Goal: Information Seeking & Learning: Learn about a topic

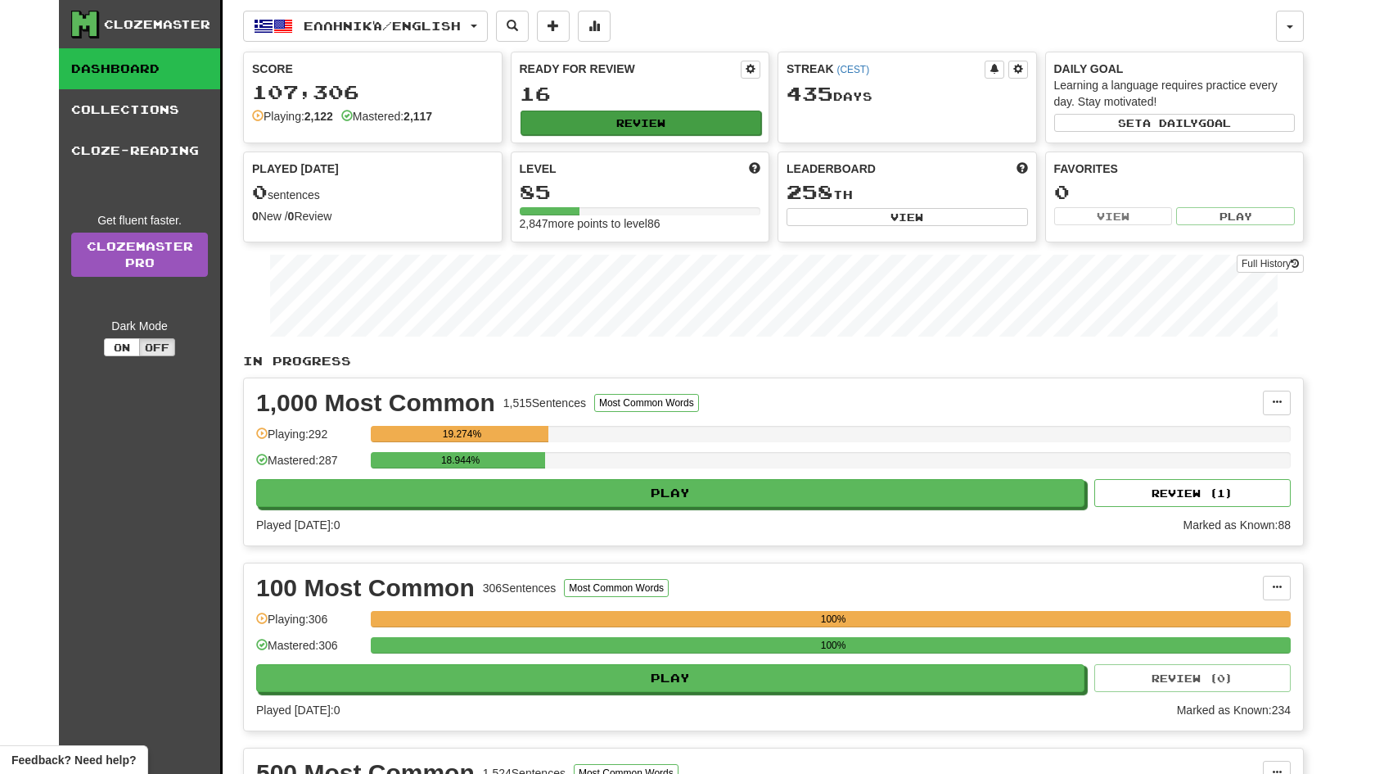
click at [700, 124] on button "Review" at bounding box center [641, 123] width 241 height 25
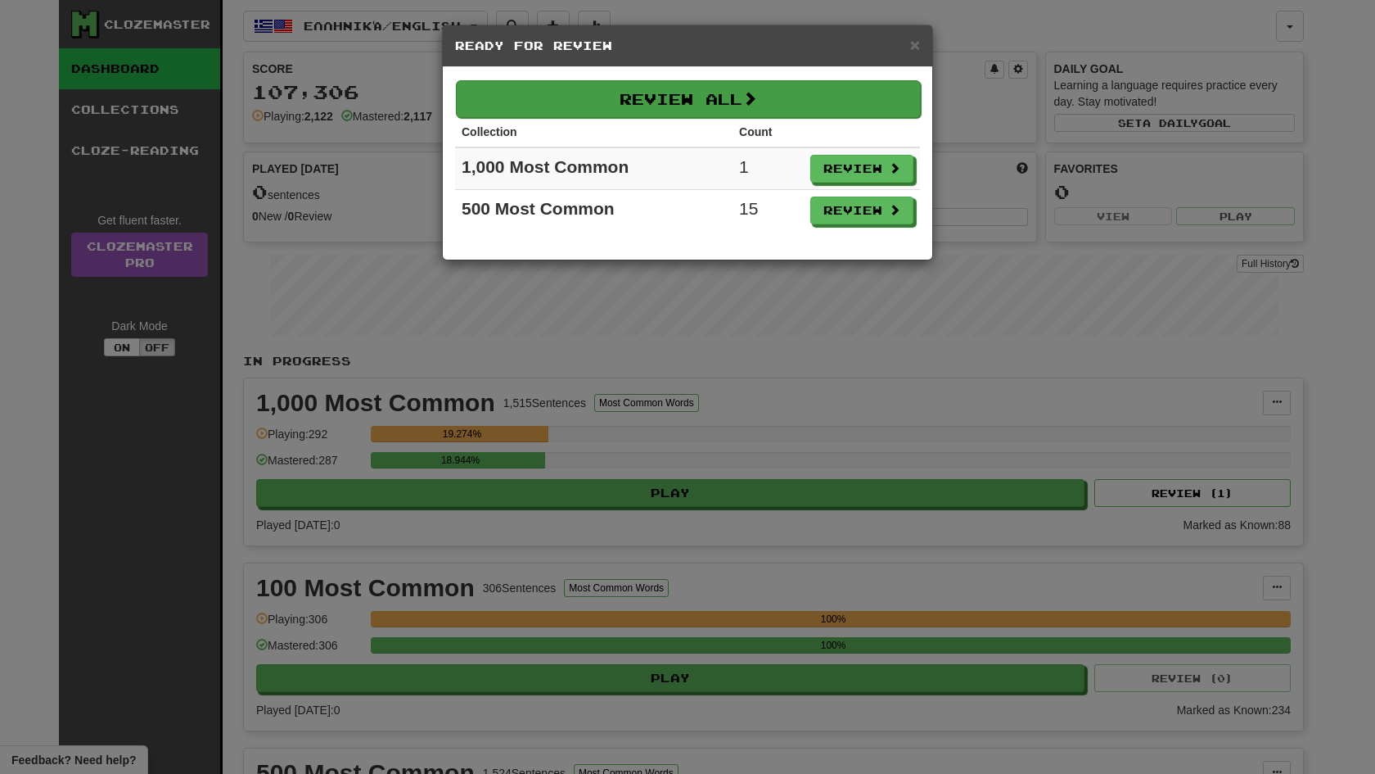
click at [697, 109] on button "Review All" at bounding box center [688, 99] width 465 height 38
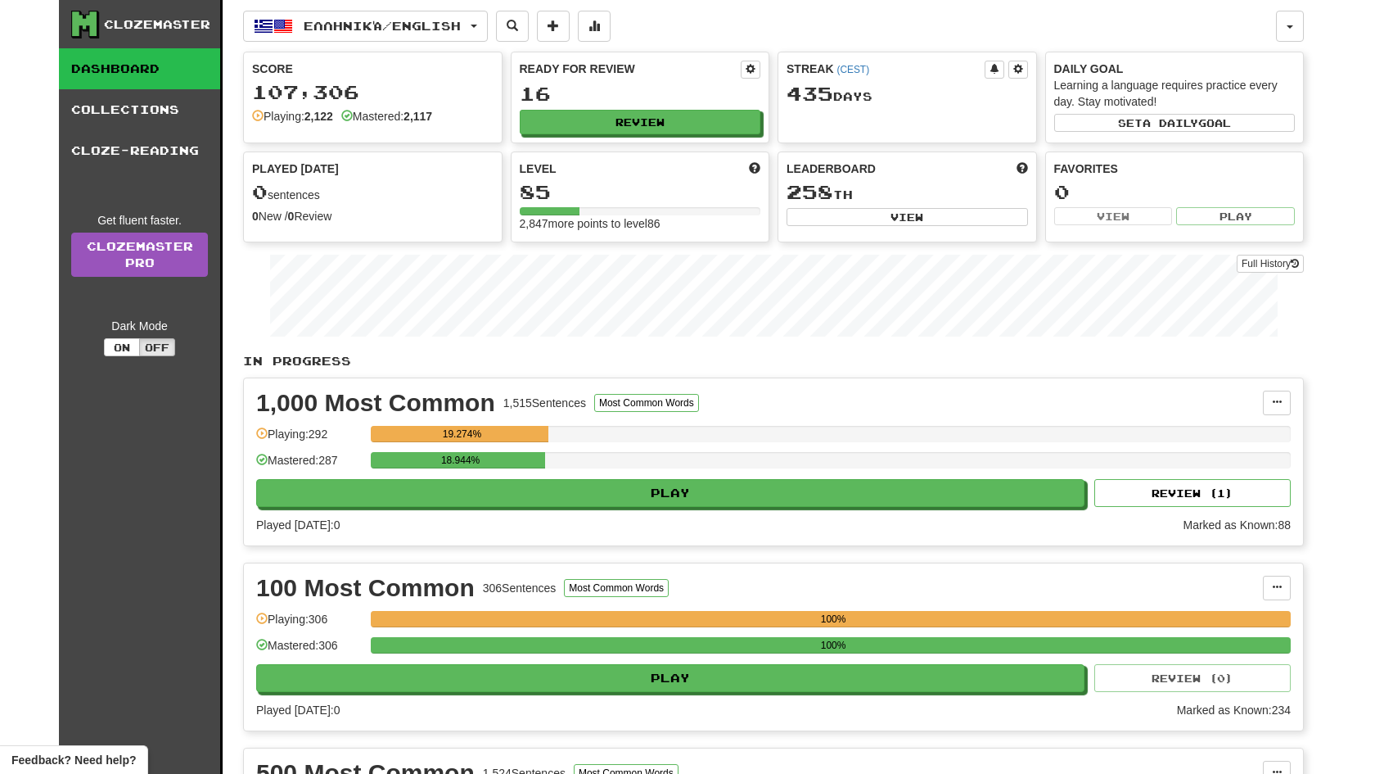
select select "**"
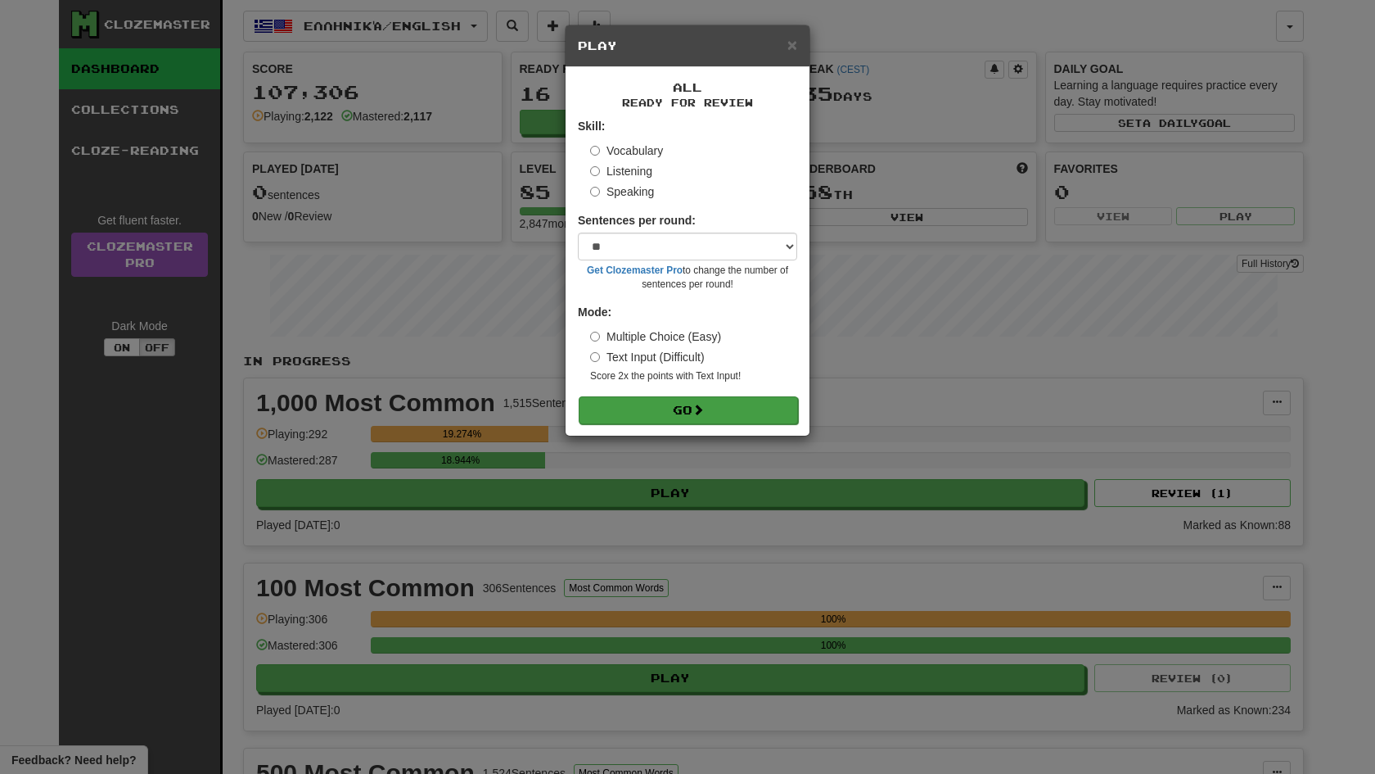
click at [702, 410] on span at bounding box center [698, 409] width 11 height 11
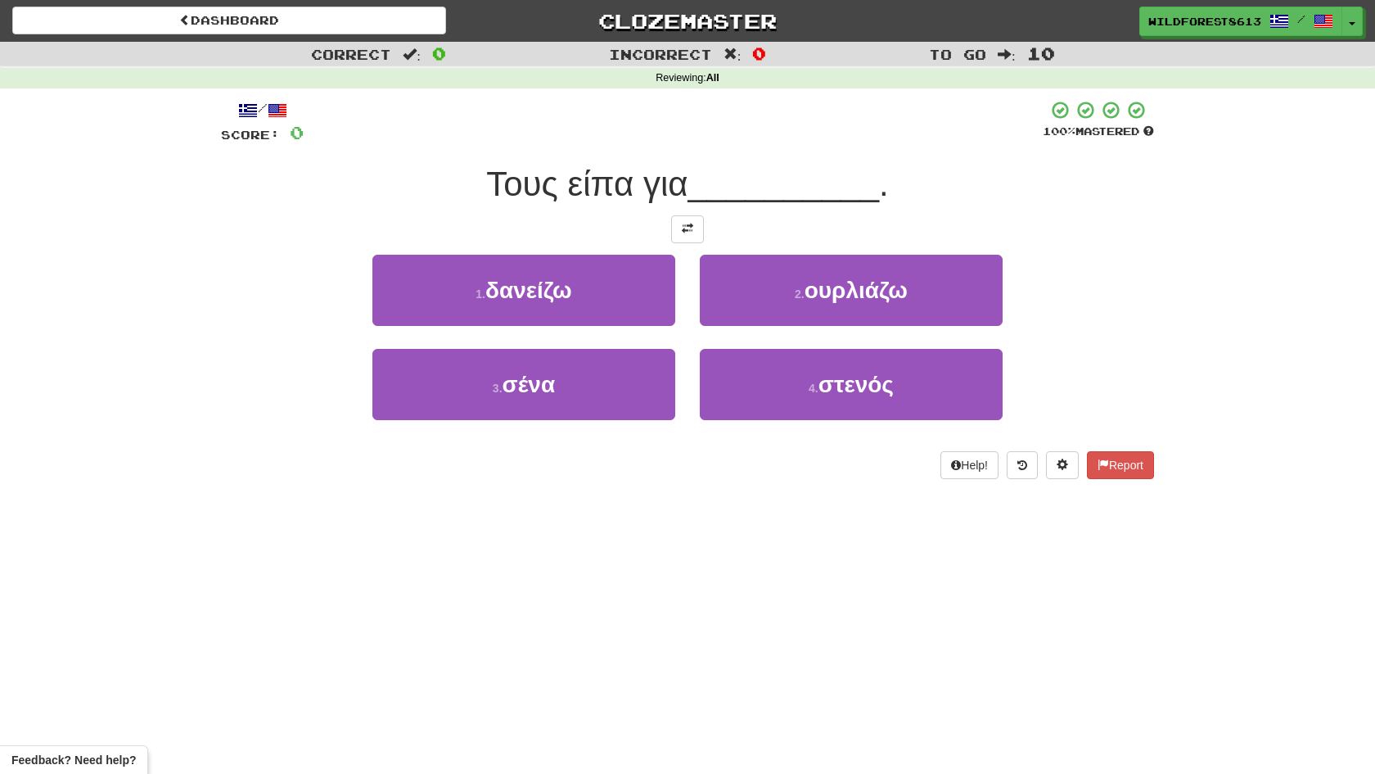
click at [692, 241] on div "/ Score: 0 100 % Mastered Τους είπα για __________ . 1 . δανείζω 2 . ουρλιάζω 3…" at bounding box center [687, 289] width 933 height 379
click at [693, 237] on button at bounding box center [687, 229] width 33 height 28
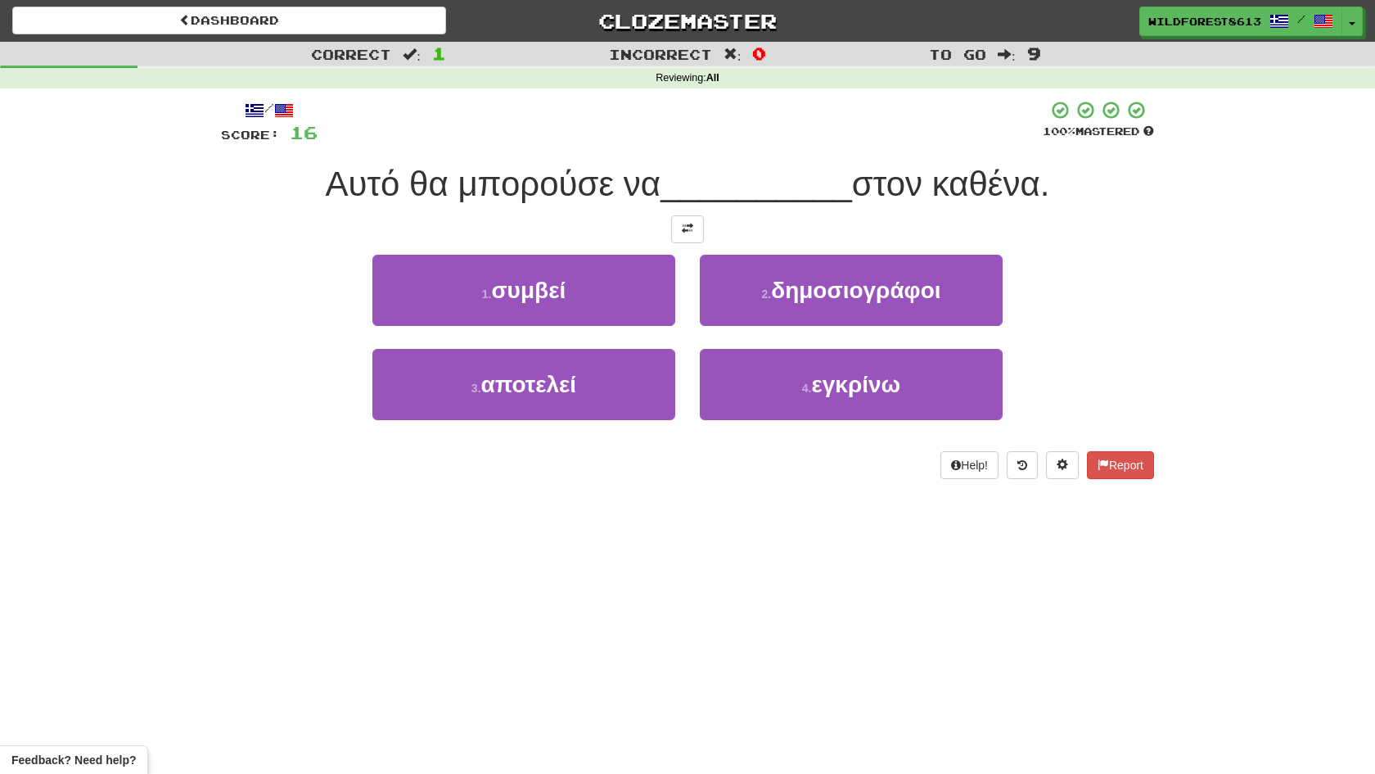
click at [697, 241] on div "/ Score: 16 100 % Mastered Αυτό θα μπορούσε να __________ στον καθένα. 1 . συμβ…" at bounding box center [687, 289] width 933 height 379
click at [695, 237] on button at bounding box center [687, 229] width 33 height 28
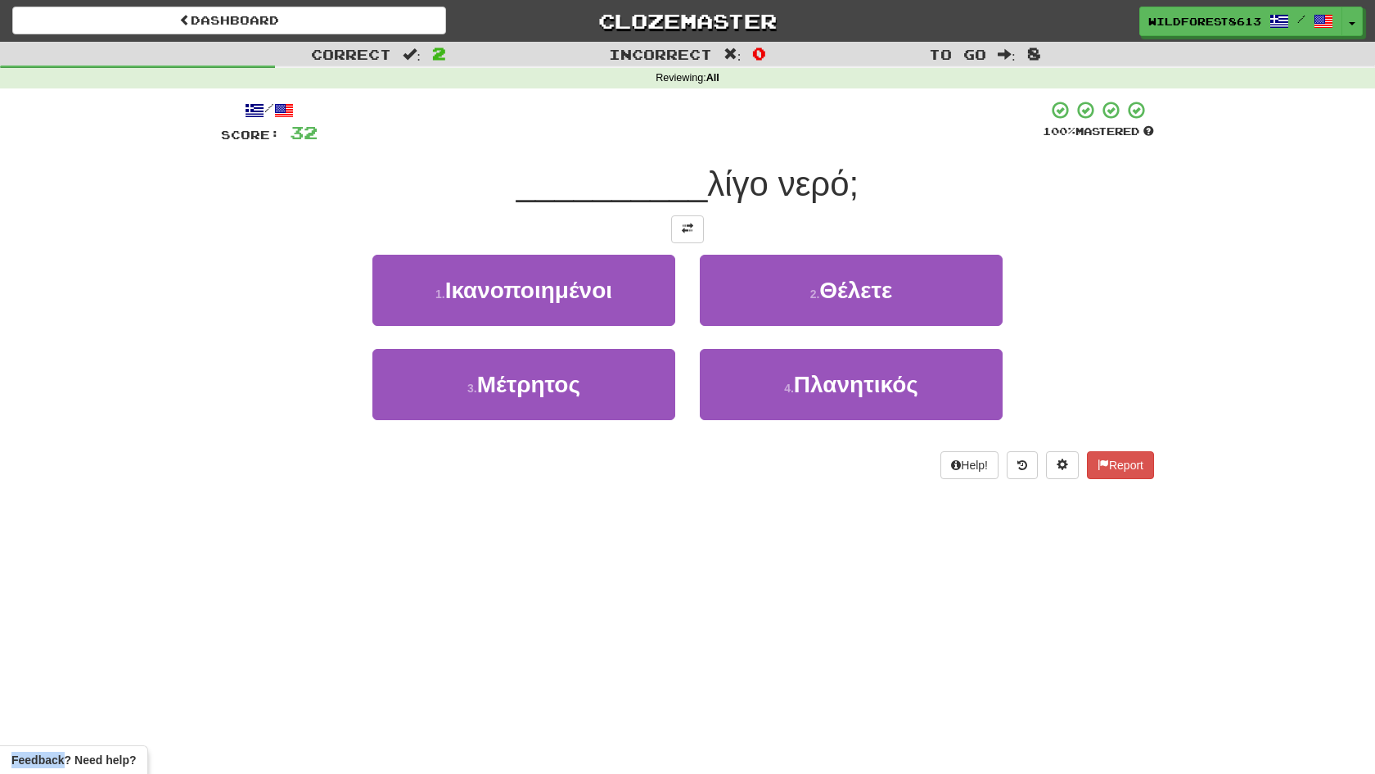
click at [695, 237] on button at bounding box center [687, 229] width 33 height 28
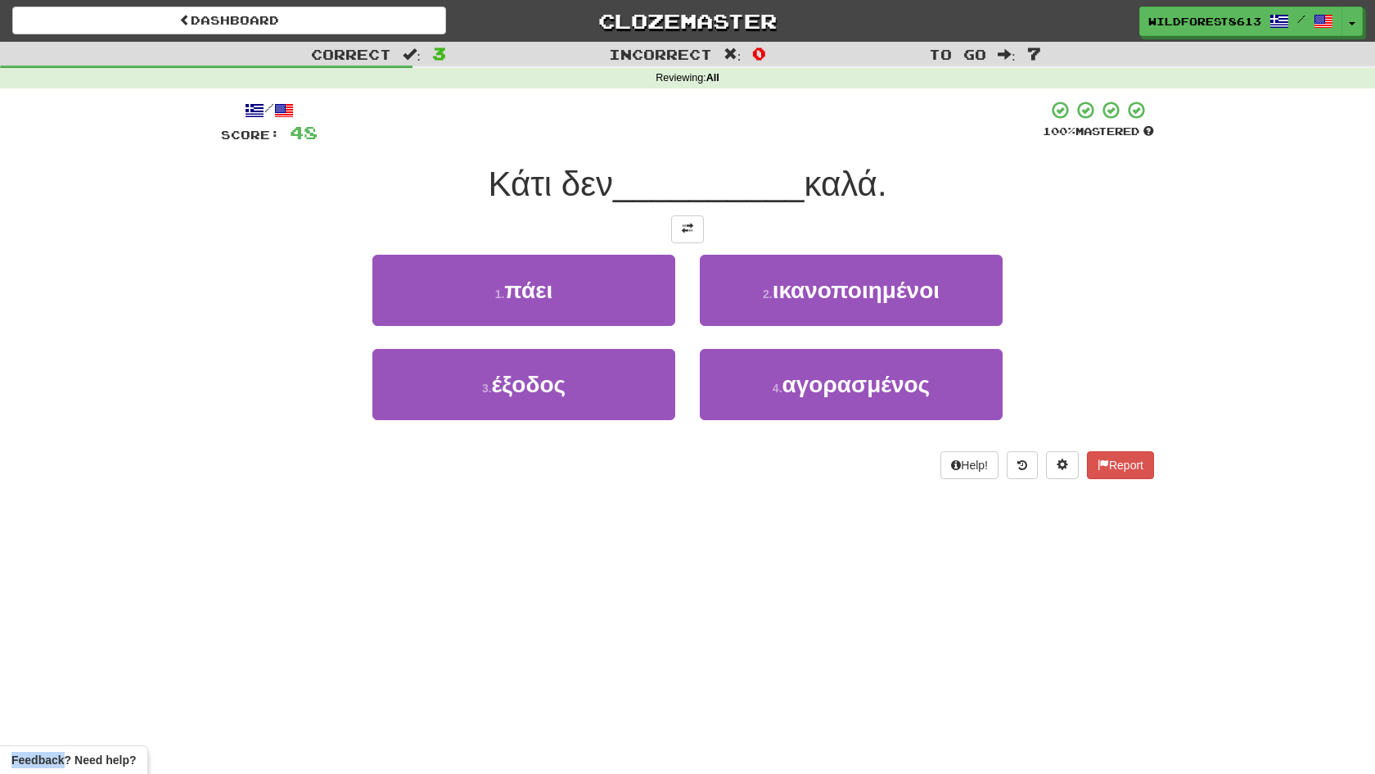
click at [695, 237] on button at bounding box center [687, 229] width 33 height 28
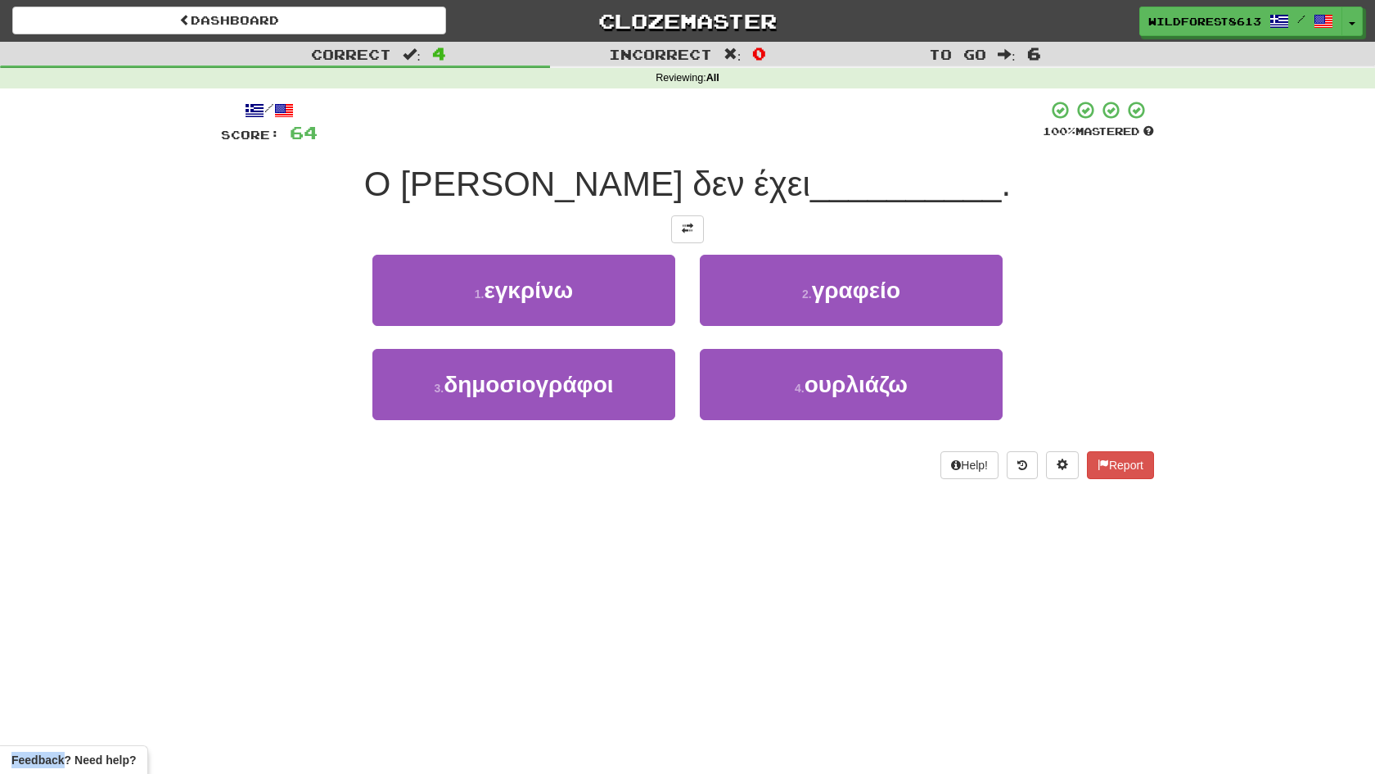
click at [695, 237] on button at bounding box center [687, 229] width 33 height 28
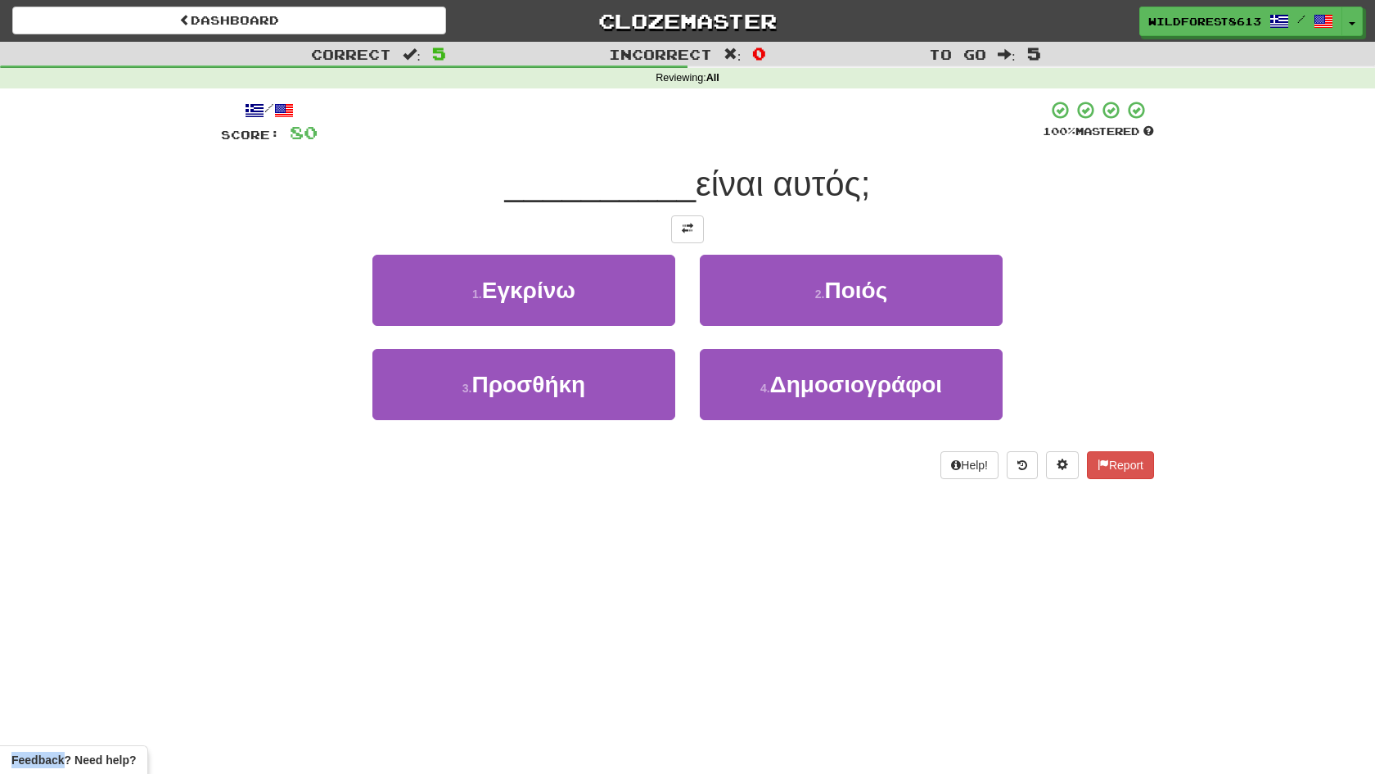
click at [695, 237] on button at bounding box center [687, 229] width 33 height 28
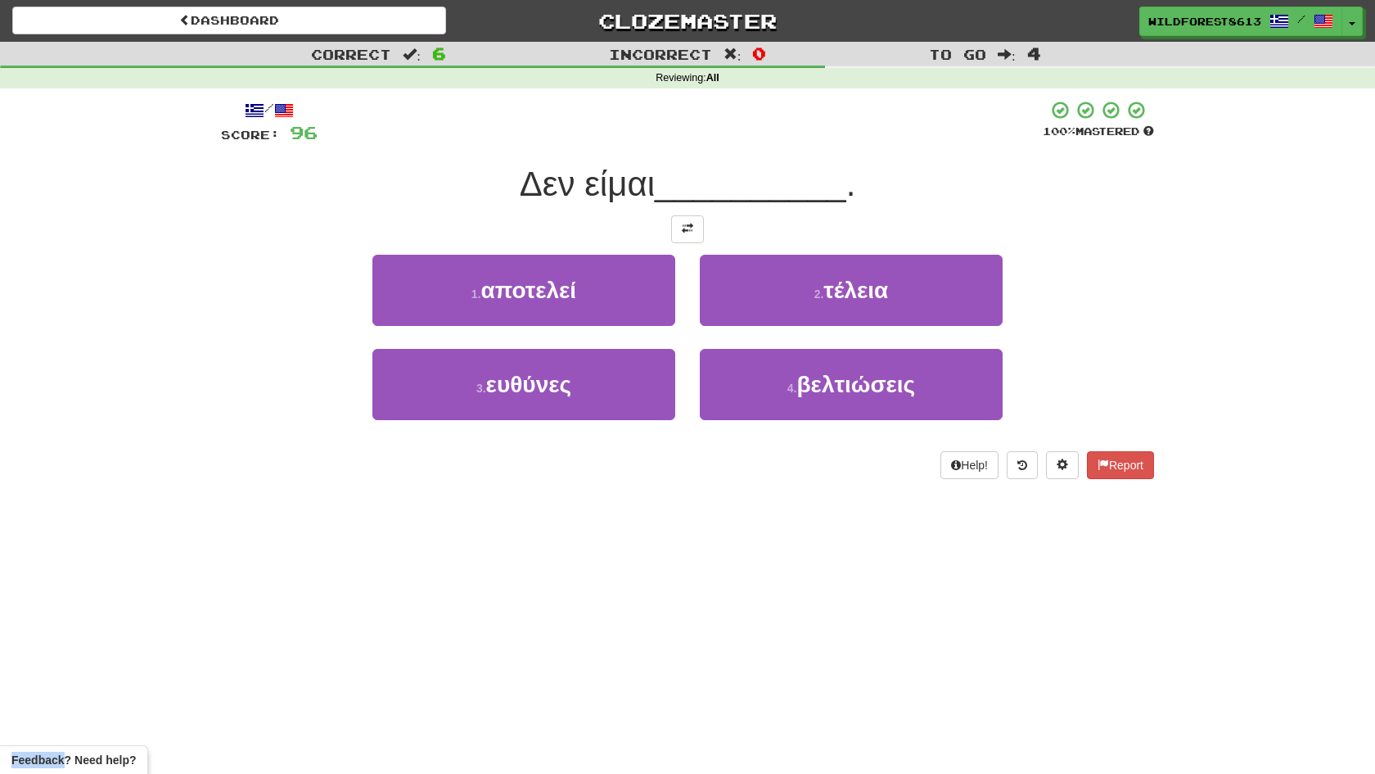
click at [695, 237] on button at bounding box center [687, 229] width 33 height 28
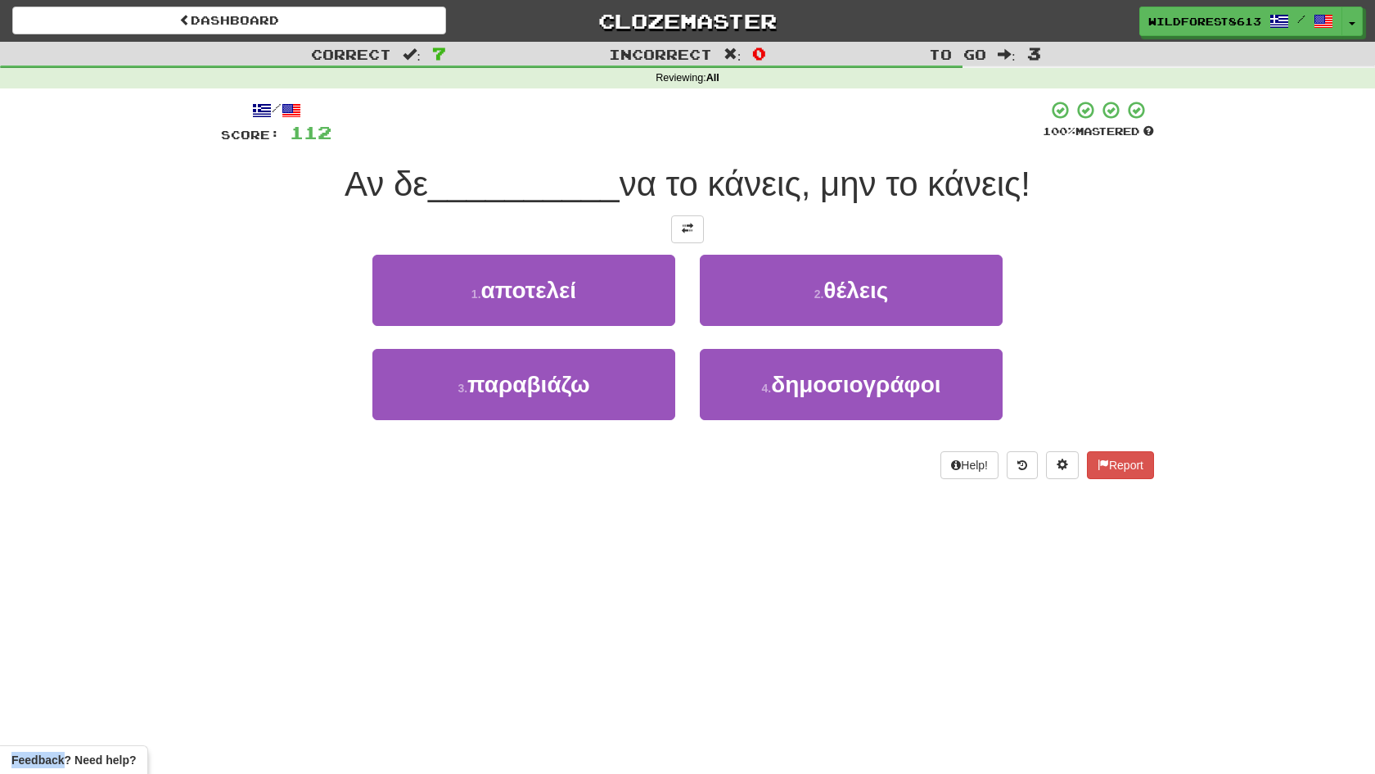
click at [695, 237] on button at bounding box center [687, 229] width 33 height 28
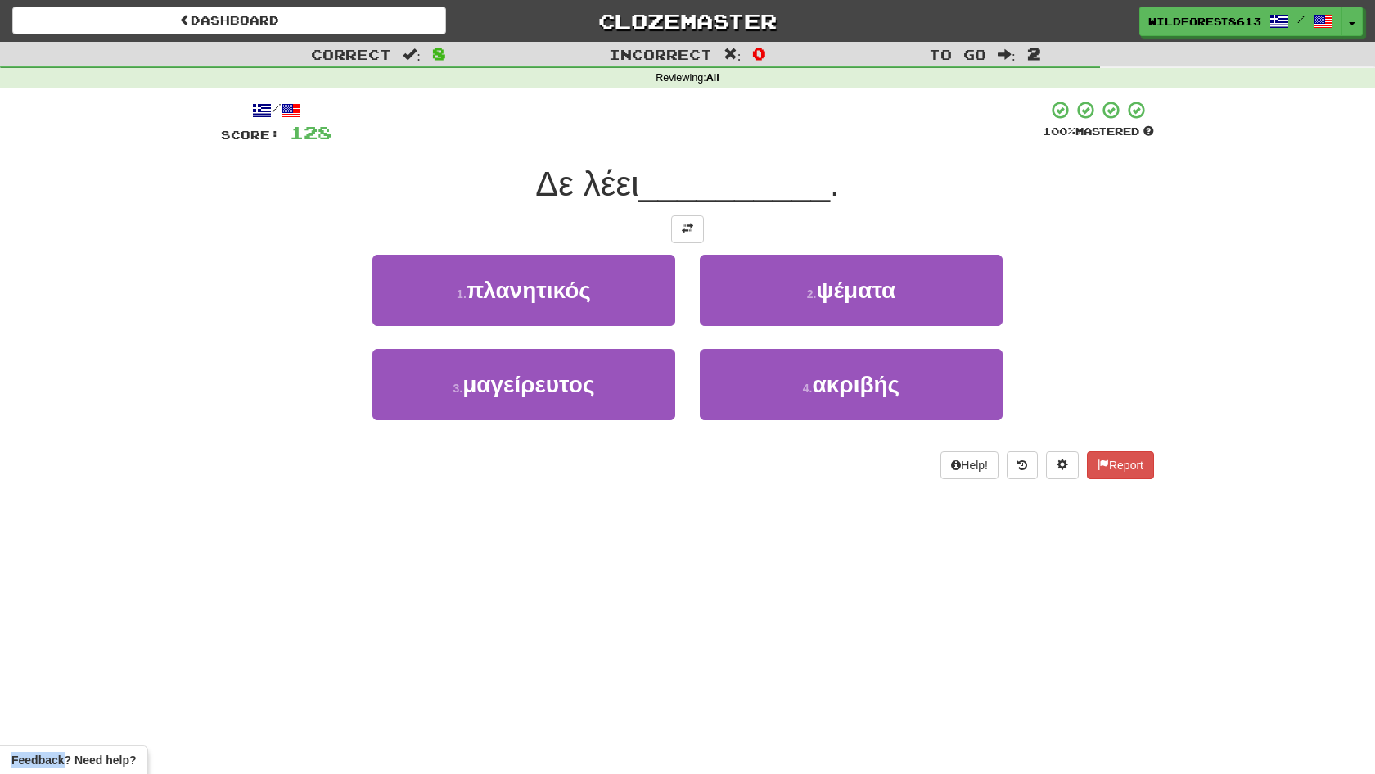
click at [695, 237] on button at bounding box center [687, 229] width 33 height 28
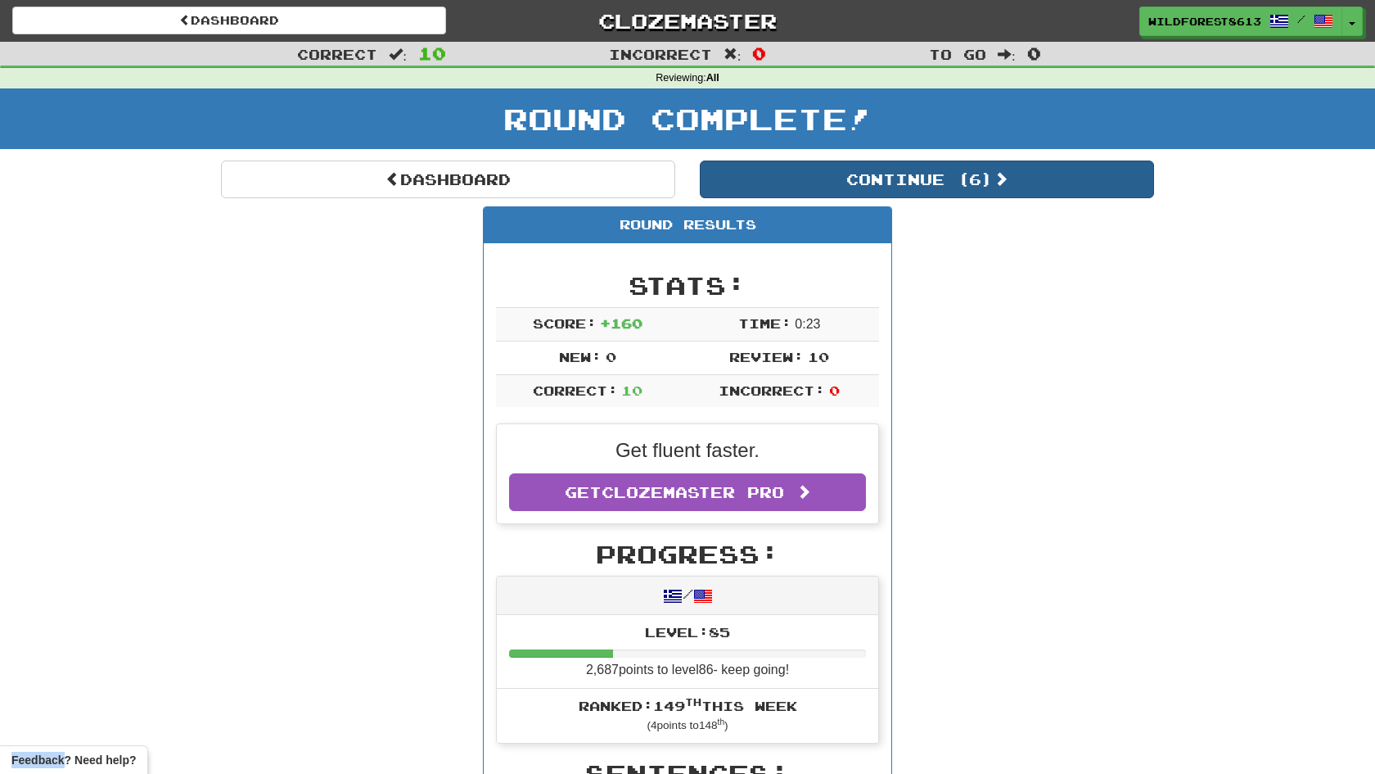
click at [890, 181] on button "Continue ( 6 )" at bounding box center [927, 179] width 454 height 38
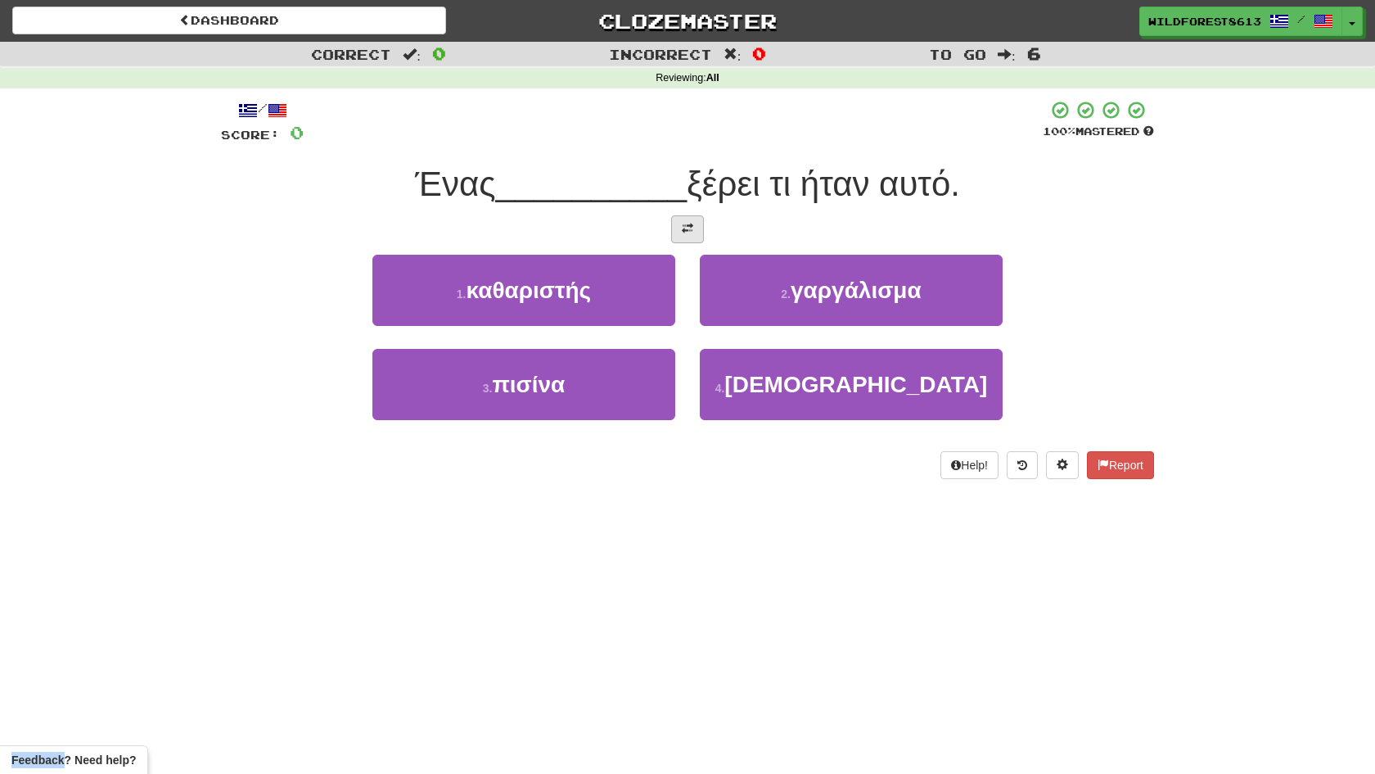
click at [692, 237] on button at bounding box center [687, 229] width 33 height 28
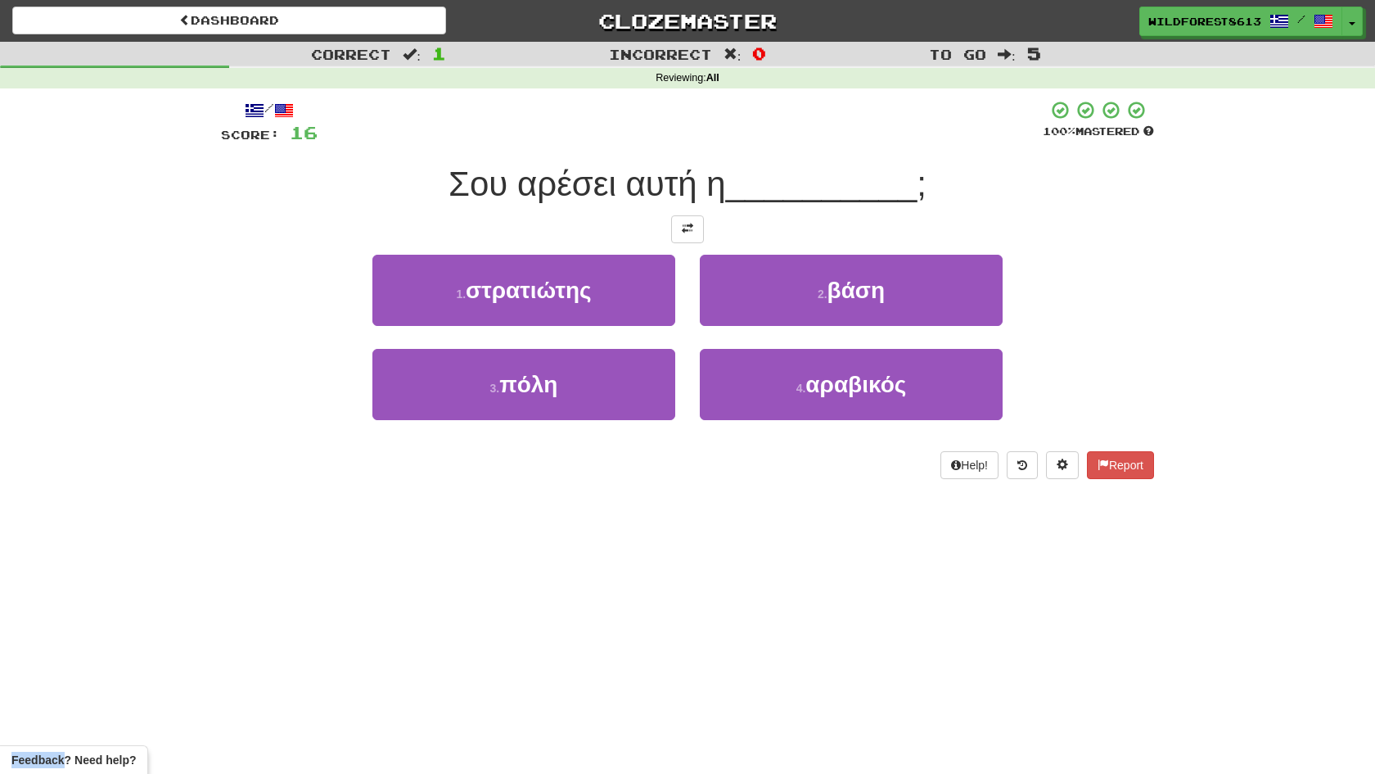
click at [692, 237] on button at bounding box center [687, 229] width 33 height 28
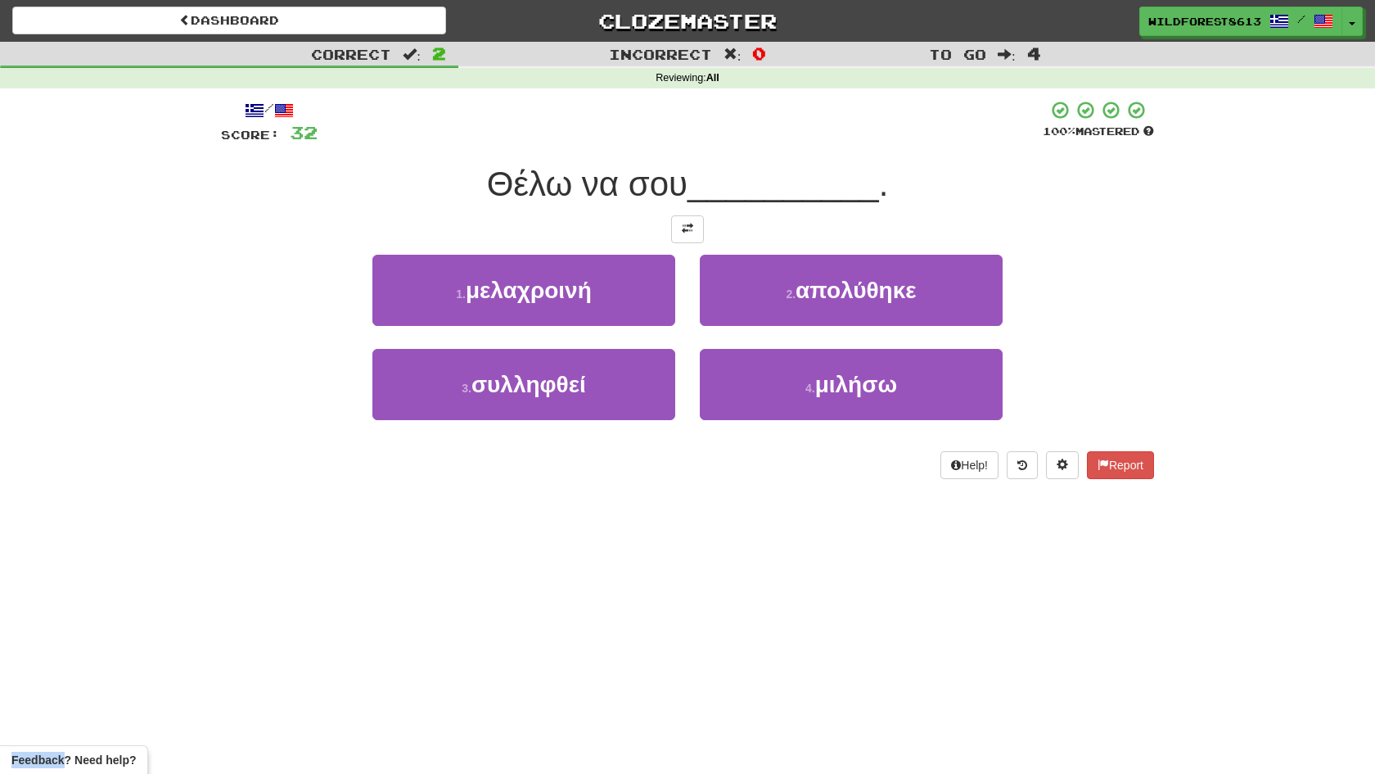
click at [692, 237] on button at bounding box center [687, 229] width 33 height 28
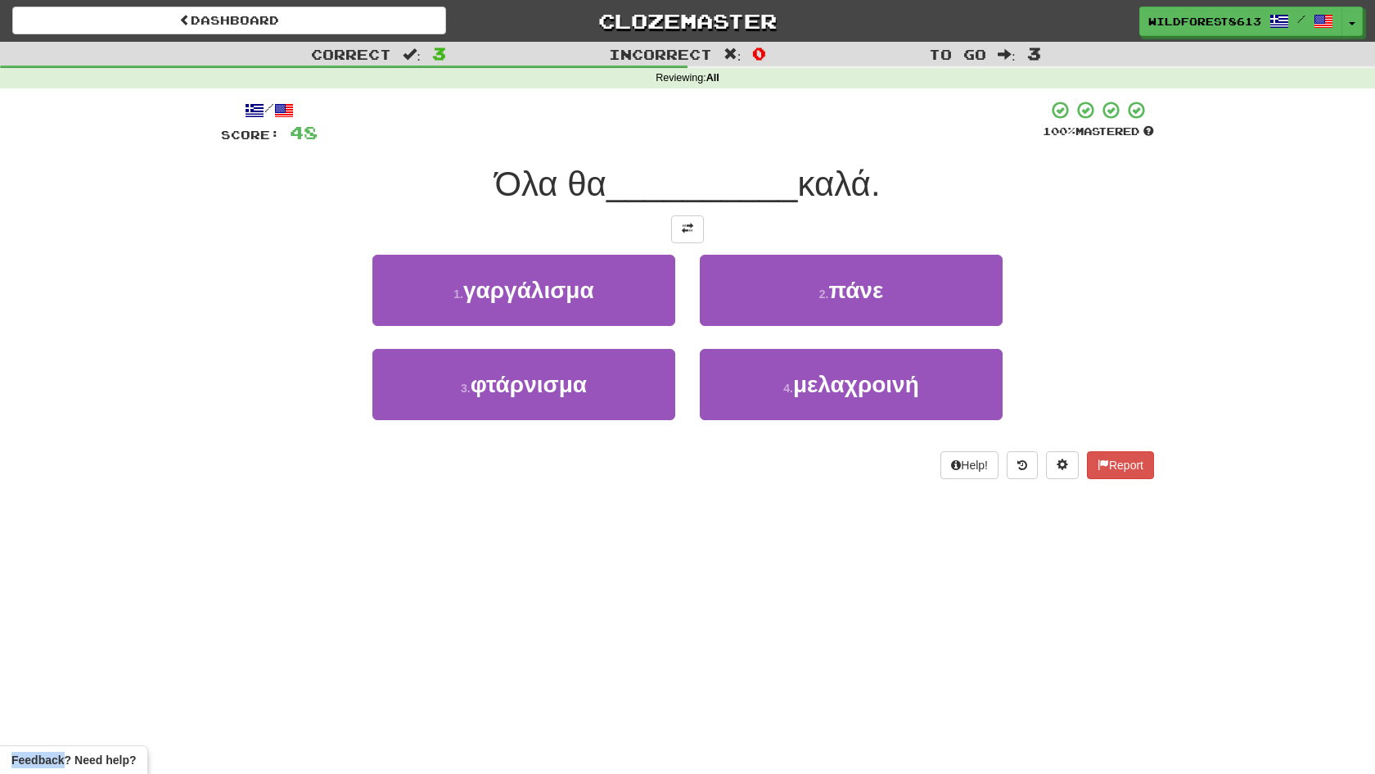
click at [691, 242] on div "/ Score: 48 100 % Mastered Όλα θα __________ καλά. 1 . γαργάλισμα 2 . πάνε 3 . …" at bounding box center [687, 289] width 933 height 379
